Goal: Navigation & Orientation: Find specific page/section

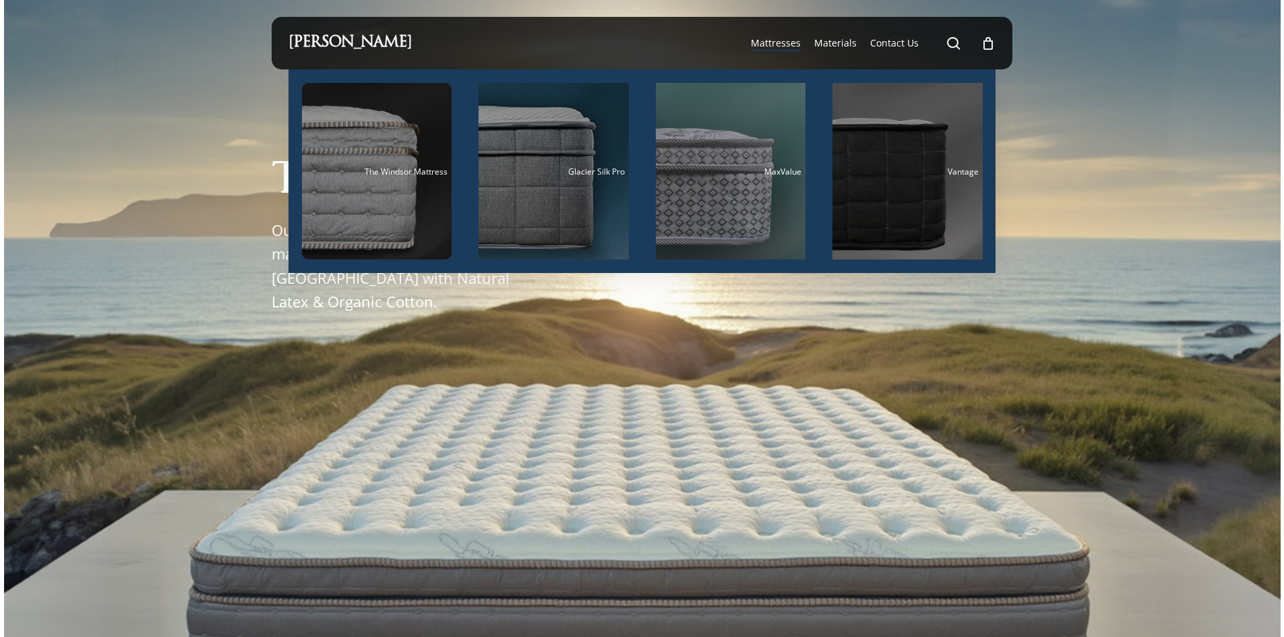
click at [789, 39] on span "Mattresses" at bounding box center [776, 42] width 50 height 13
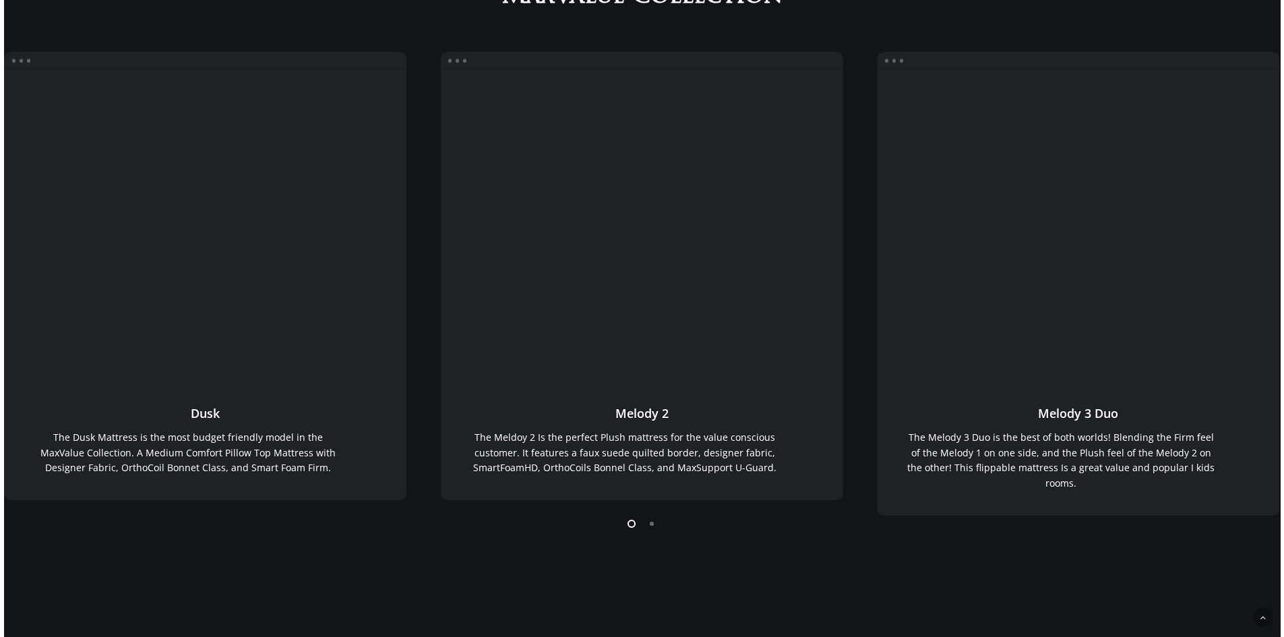
scroll to position [270, 0]
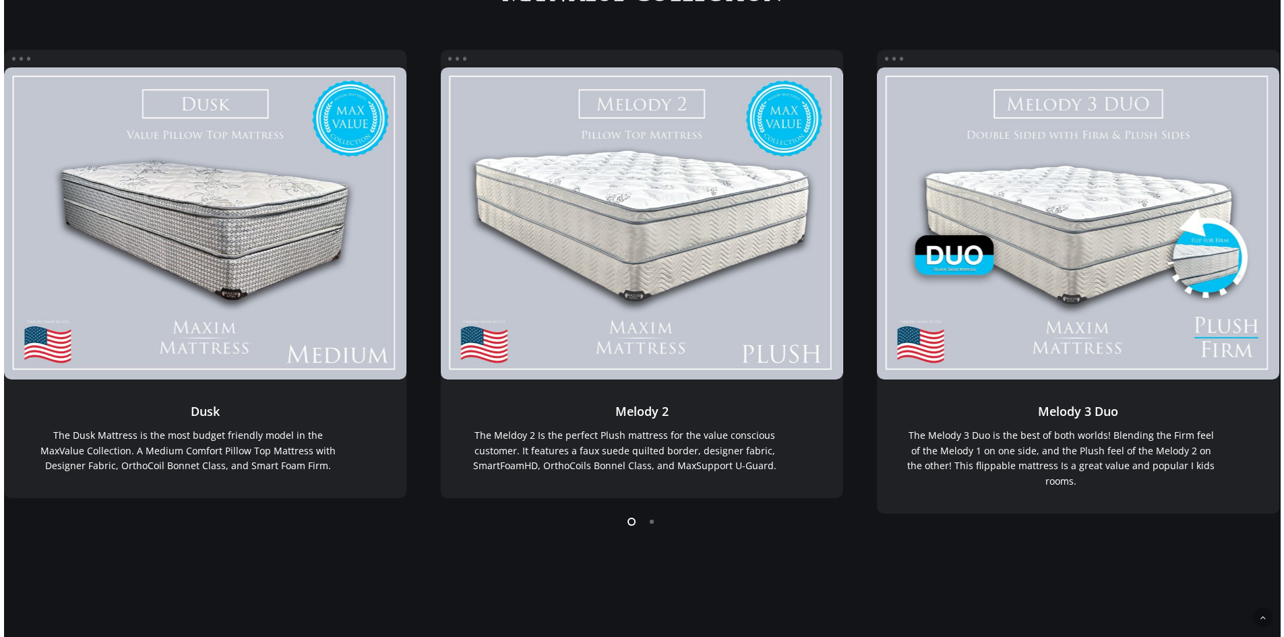
click at [653, 522] on li "Page dot 2" at bounding box center [652, 521] width 20 height 20
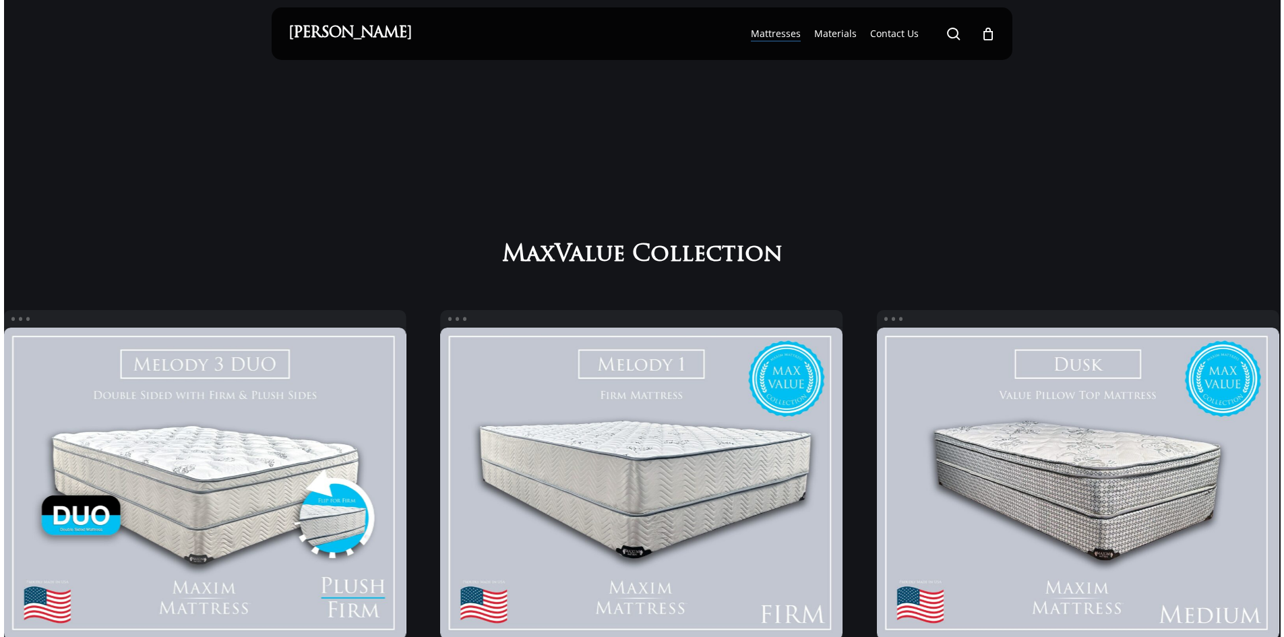
scroll to position [0, 0]
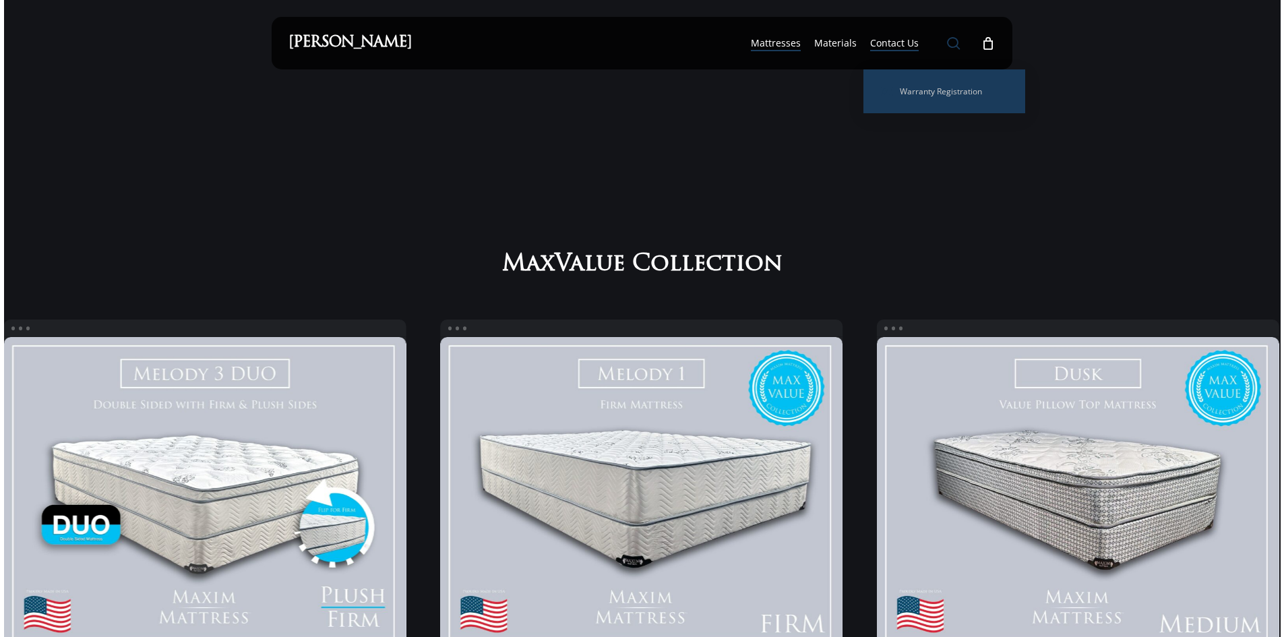
click at [954, 39] on span "Main Menu" at bounding box center [953, 42] width 13 height 13
